Goal: Information Seeking & Learning: Learn about a topic

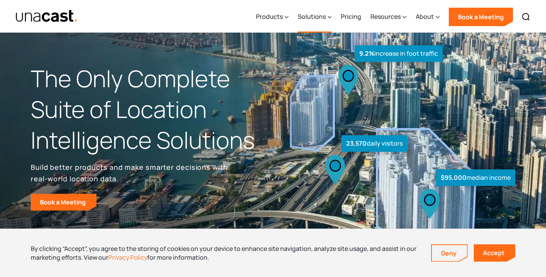
click at [320, 17] on div "Solutions" at bounding box center [312, 16] width 28 height 9
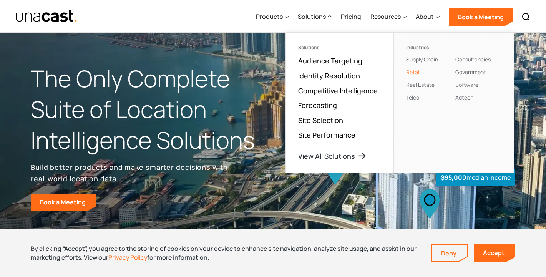
click at [415, 73] on link "Retail" at bounding box center [413, 71] width 14 height 7
